Goal: Find specific page/section: Find specific page/section

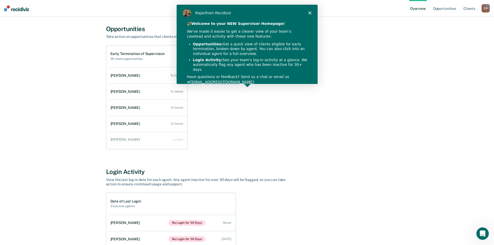
click at [308, 12] on icon "Close" at bounding box center [309, 12] width 3 height 3
